Goal: Use online tool/utility: Utilize a website feature to perform a specific function

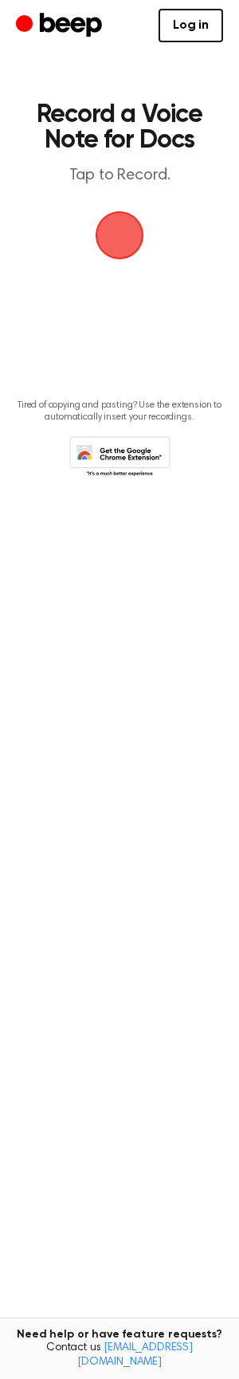
click at [191, 31] on link "Log in" at bounding box center [191, 26] width 65 height 34
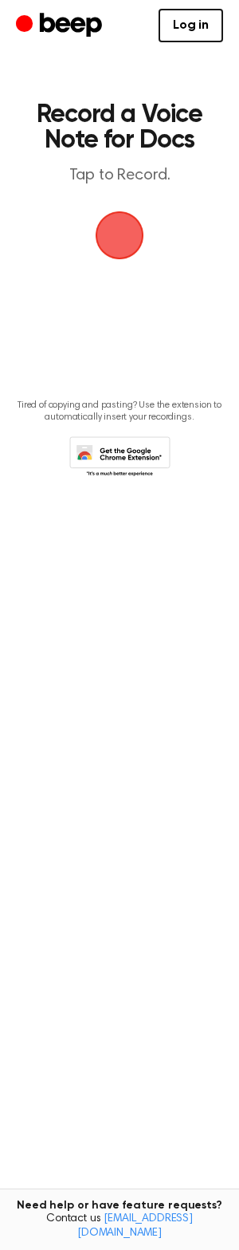
click at [112, 231] on span "button" at bounding box center [119, 235] width 45 height 45
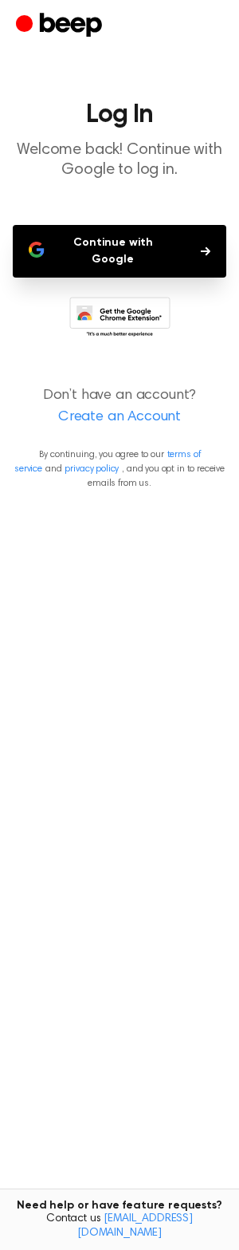
click at [160, 243] on button "Continue with Google" at bounding box center [120, 251] width 214 height 53
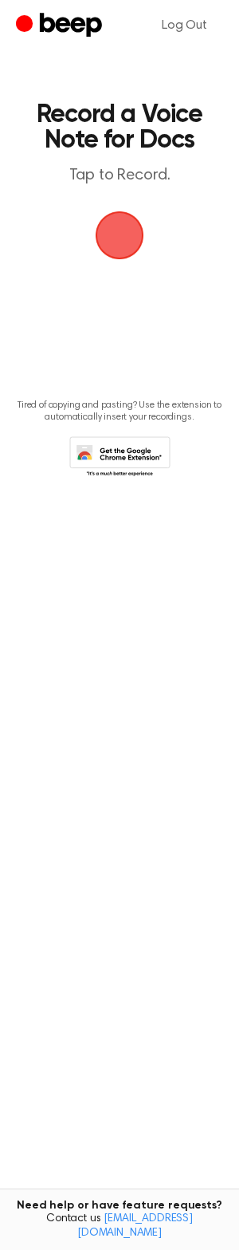
click at [116, 224] on span "button" at bounding box center [120, 235] width 49 height 49
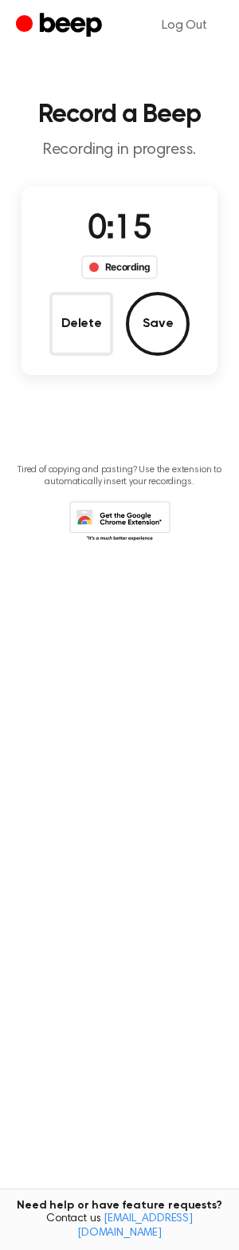
click at [163, 323] on button "Save" at bounding box center [158, 324] width 64 height 64
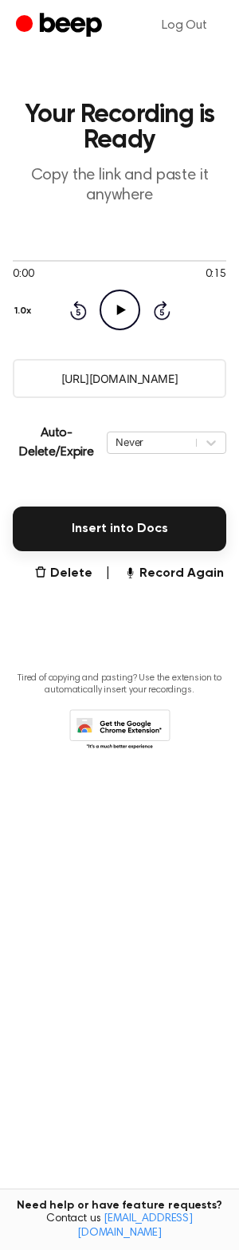
click at [128, 310] on icon "Play Audio" at bounding box center [120, 310] width 41 height 41
click at [154, 528] on button "Insert into Docs" at bounding box center [120, 529] width 214 height 45
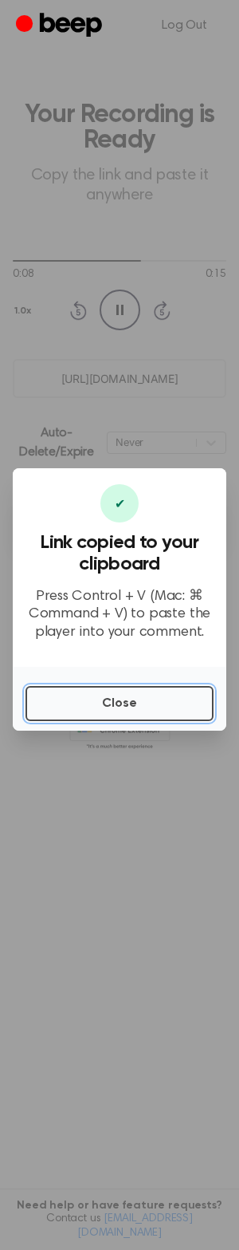
click at [133, 710] on button "Close" at bounding box center [120, 703] width 188 height 35
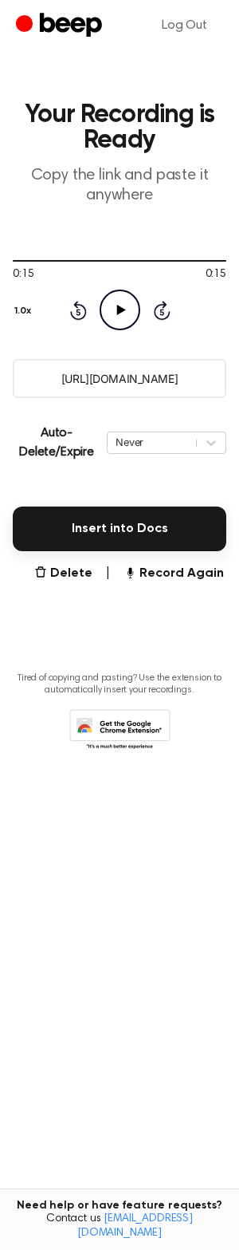
click at [156, 528] on button "Insert into Docs" at bounding box center [120, 529] width 214 height 45
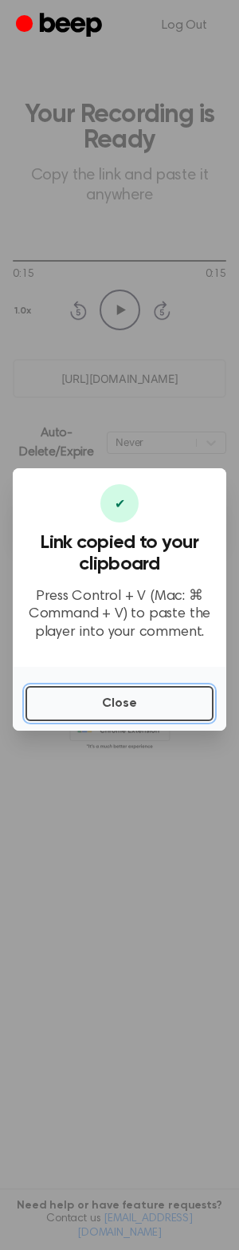
click at [126, 704] on button "Close" at bounding box center [120, 703] width 188 height 35
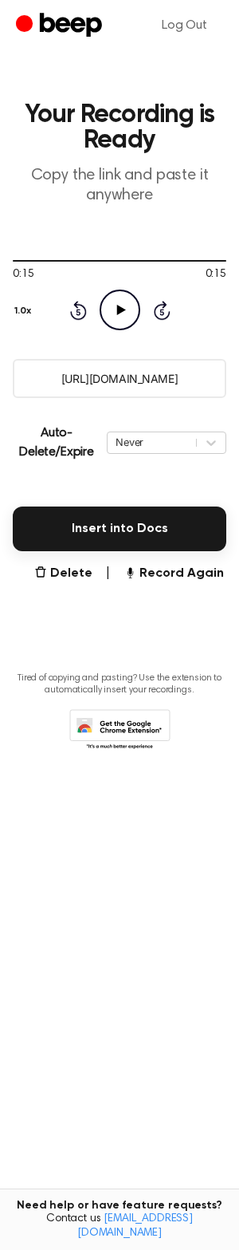
click at [62, 573] on button "Delete" at bounding box center [63, 573] width 58 height 19
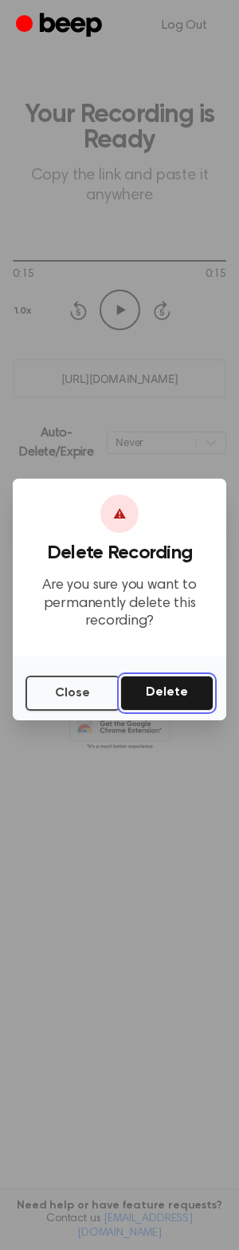
click at [177, 692] on button "Delete" at bounding box center [166, 693] width 93 height 35
